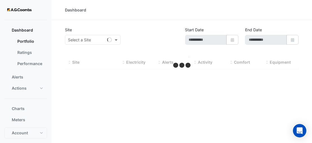
type input "**********"
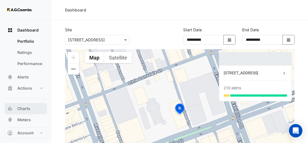
click at [30, 105] on button "Charts" at bounding box center [25, 108] width 43 height 11
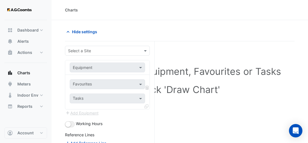
click at [96, 49] on input "text" at bounding box center [101, 51] width 67 height 6
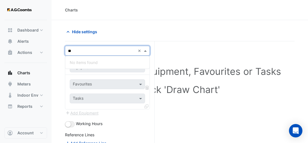
type input "*"
click at [91, 65] on div "[STREET_ADDRESS]" at bounding box center [107, 62] width 84 height 8
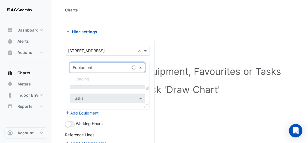
click at [92, 66] on input "text" at bounding box center [102, 68] width 58 height 6
type input "*"
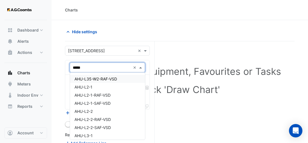
type input "******"
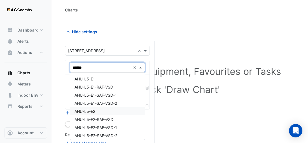
click at [99, 112] on div "AHU-L5-E2" at bounding box center [107, 111] width 75 height 8
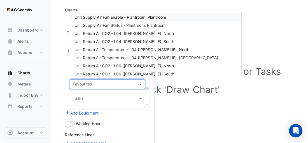
click at [91, 83] on input "text" at bounding box center [104, 85] width 63 height 6
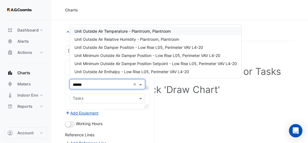
type input "*******"
click at [113, 31] on span "Unit Outside Air Temperature - Plantroom, Plantroom" at bounding box center [122, 31] width 96 height 5
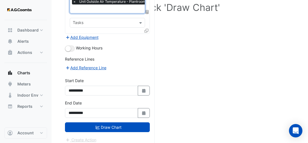
scroll to position [83, 0]
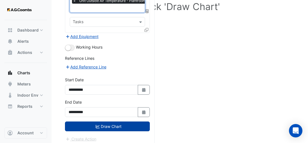
click at [102, 123] on button "Draw Chart" at bounding box center [107, 127] width 85 height 10
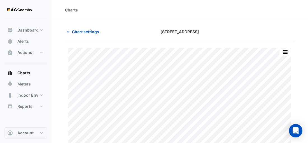
scroll to position [23, 0]
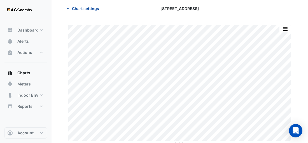
click at [84, 10] on span "Chart settings" at bounding box center [85, 9] width 27 height 6
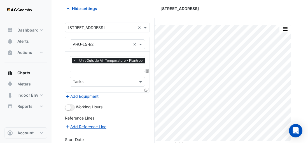
scroll to position [83, 0]
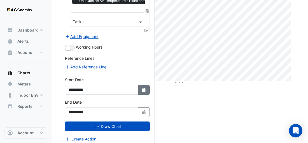
click at [141, 89] on icon "Select Date" at bounding box center [143, 90] width 5 height 4
select select "*"
select select "****"
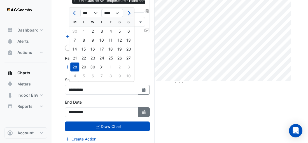
click at [145, 111] on icon "button" at bounding box center [143, 113] width 3 height 4
select select "*"
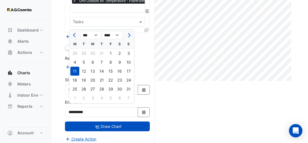
click at [76, 72] on div "11" at bounding box center [74, 71] width 9 height 9
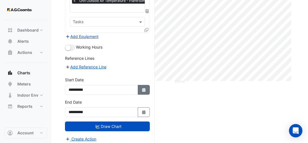
click at [143, 88] on icon "Select Date" at bounding box center [143, 90] width 5 height 4
select select "*"
select select "****"
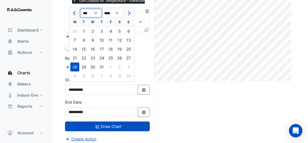
click at [87, 13] on select "*** *** *** *** *** *** *** ***" at bounding box center [90, 13] width 21 height 8
select select "*"
click at [80, 9] on select "*** *** *** *** *** *** *** ***" at bounding box center [90, 13] width 21 height 8
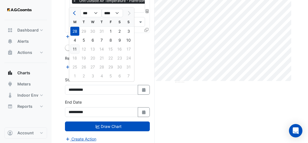
click at [76, 48] on div "11" at bounding box center [74, 49] width 9 height 9
type input "**********"
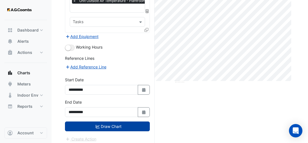
click at [99, 125] on fa-icon "submit" at bounding box center [98, 126] width 4 height 5
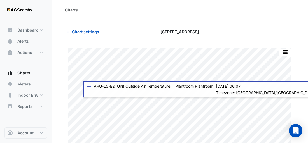
scroll to position [23, 0]
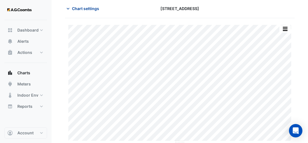
click at [81, 6] on span "Chart settings" at bounding box center [85, 9] width 27 height 6
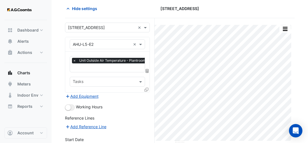
click at [107, 42] on input "text" at bounding box center [102, 45] width 58 height 6
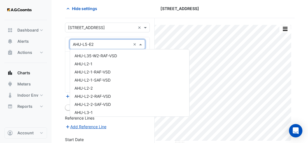
scroll to position [383, 0]
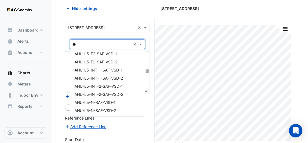
type input "*"
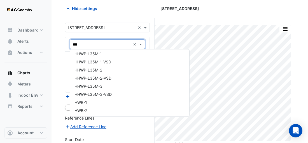
scroll to position [0, 0]
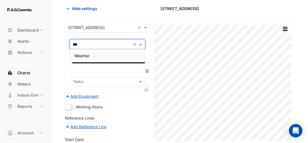
type input "****"
click at [88, 58] on div "Weather" at bounding box center [107, 56] width 75 height 8
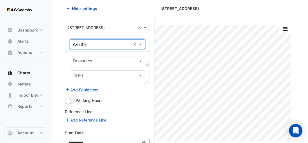
click at [105, 59] on input "text" at bounding box center [104, 62] width 63 height 6
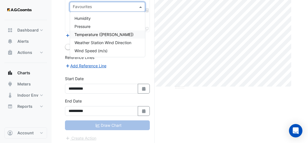
scroll to position [49, 0]
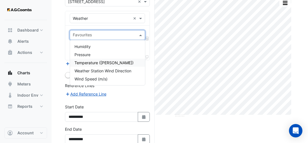
click at [113, 61] on span "Temperature ([PERSON_NAME])" at bounding box center [103, 62] width 59 height 5
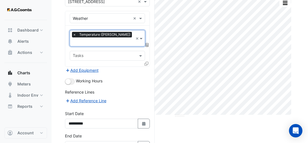
scroll to position [78, 0]
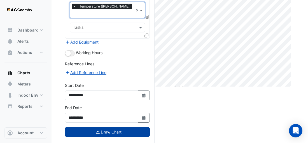
click at [111, 127] on button "Draw Chart" at bounding box center [107, 132] width 85 height 10
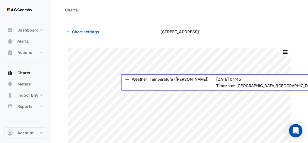
scroll to position [23, 0]
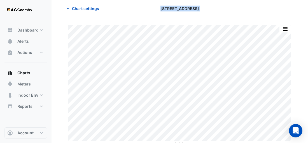
click at [202, 25] on app-charts "Chart settings [STREET_ADDRESS] Print Save as JPEG Save as PNG Pivot Data Table…" at bounding box center [179, 74] width 229 height 140
click at [220, 11] on div at bounding box center [258, 9] width 79 height 10
drag, startPoint x: 160, startPoint y: 10, endPoint x: 205, endPoint y: 13, distance: 45.5
click at [205, 13] on div "Chart settings [STREET_ADDRESS]" at bounding box center [179, 11] width 229 height 15
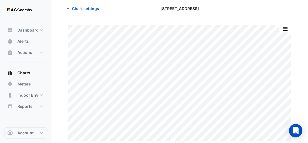
click at [205, 13] on div "Chart settings [STREET_ADDRESS]" at bounding box center [179, 11] width 229 height 15
